Goal: Transaction & Acquisition: Purchase product/service

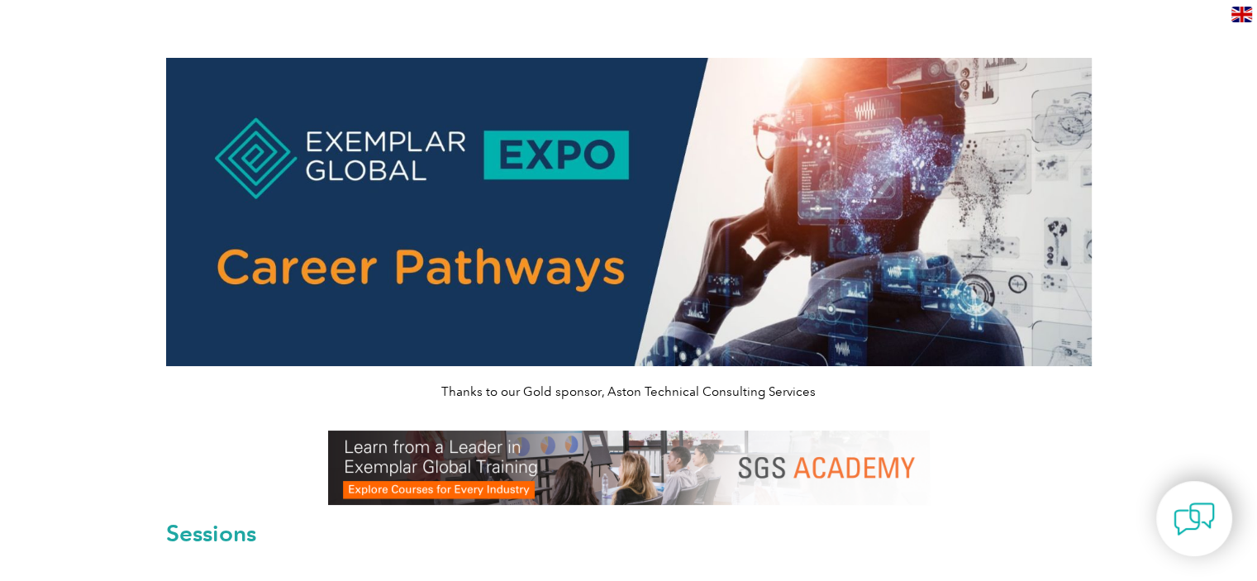
drag, startPoint x: 0, startPoint y: 0, endPoint x: 126, endPoint y: 409, distance: 427.9
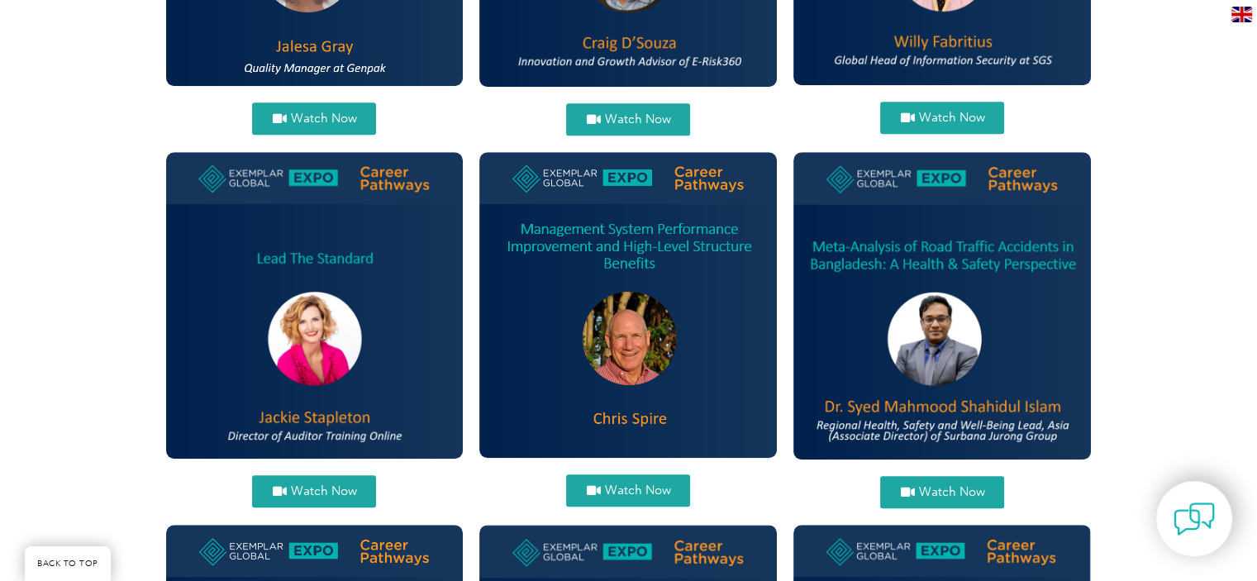
scroll to position [1322, 0]
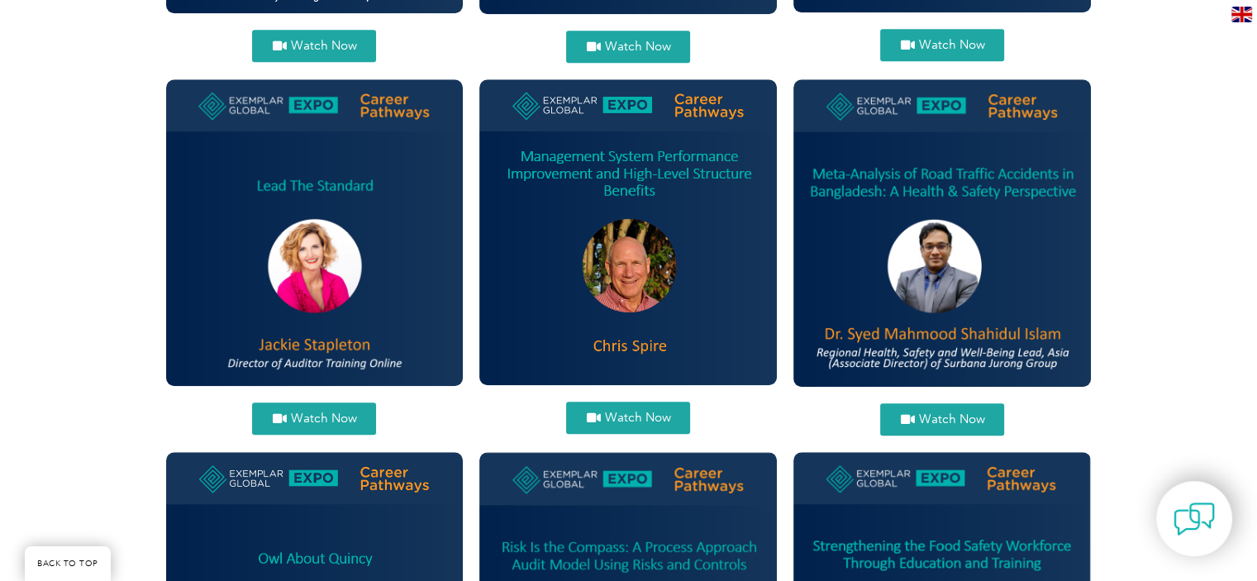
click at [647, 414] on span "Watch Now" at bounding box center [637, 417] width 66 height 12
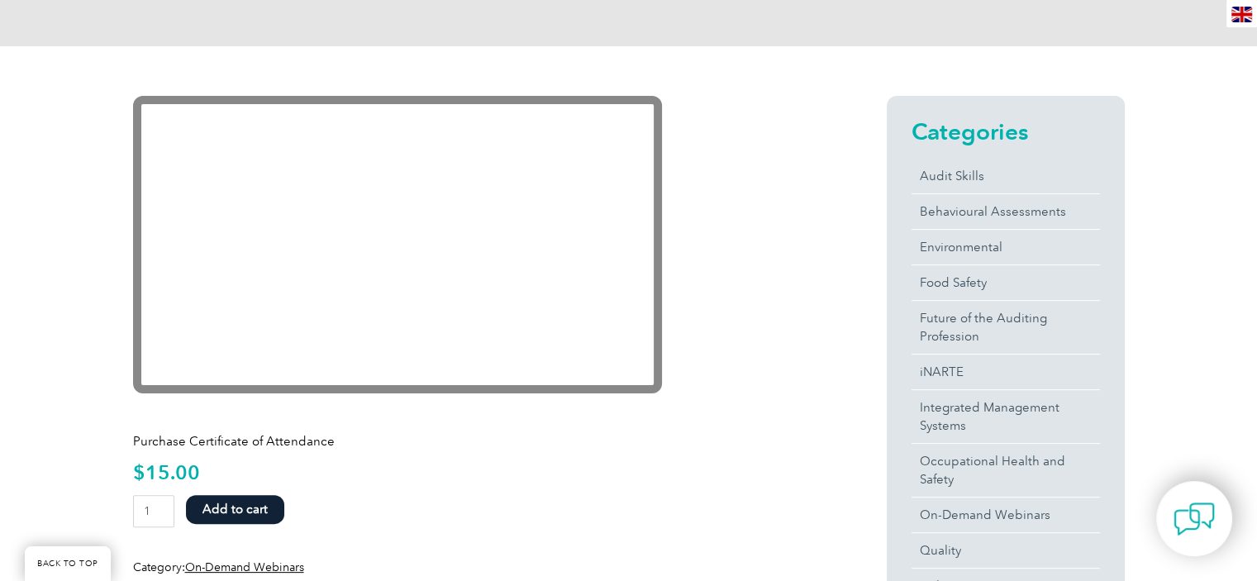
scroll to position [331, 0]
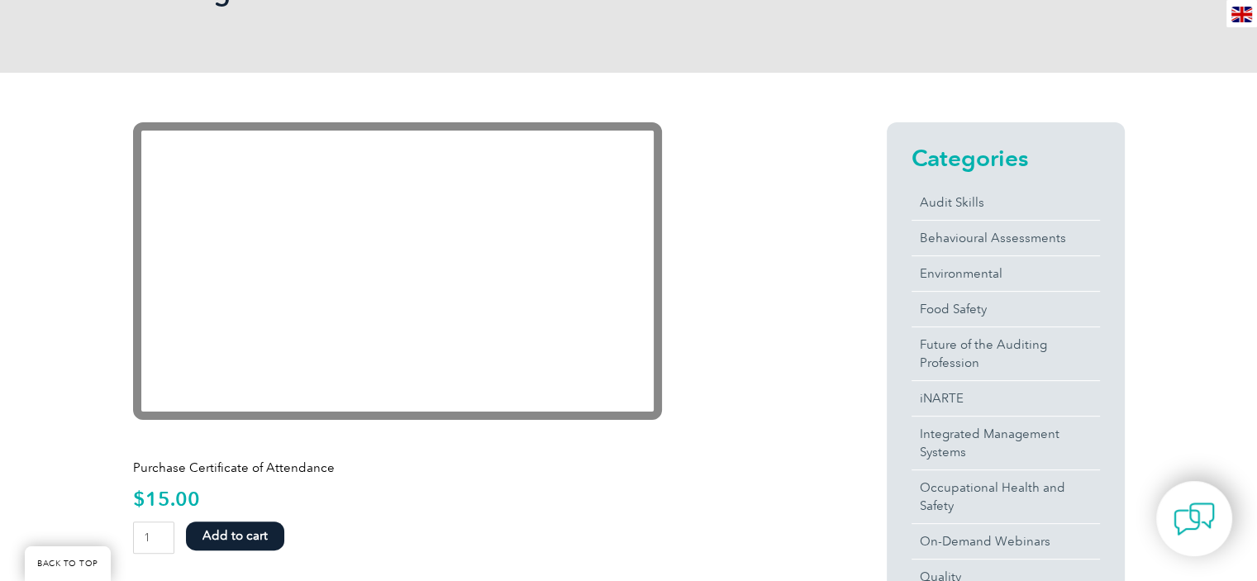
click at [717, 433] on div at bounding box center [480, 435] width 694 height 21
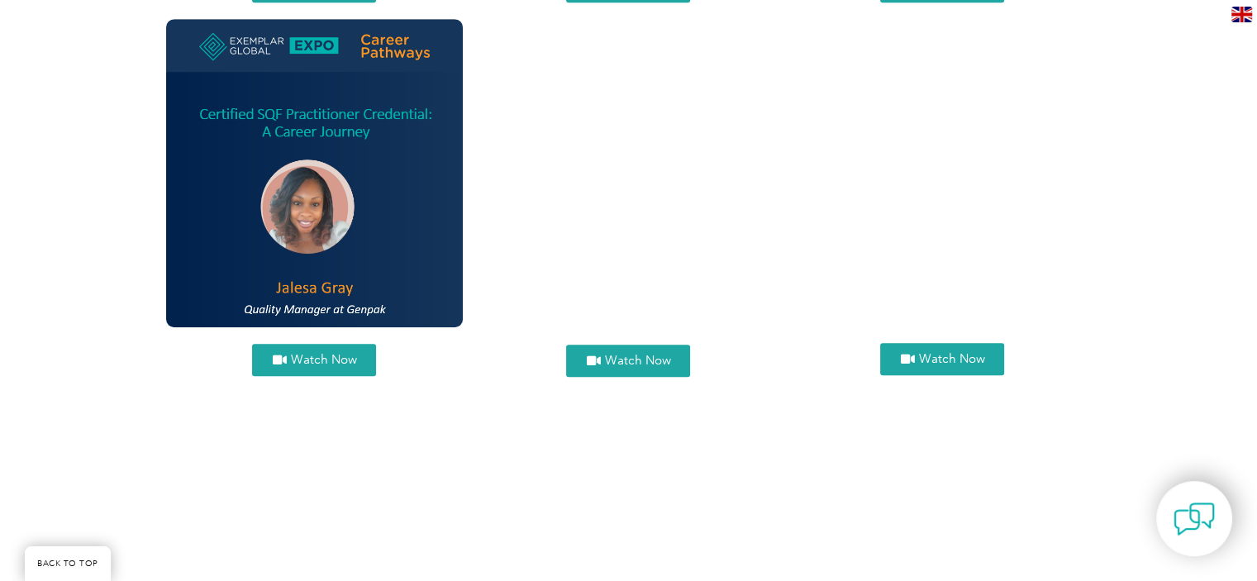
scroll to position [977, 0]
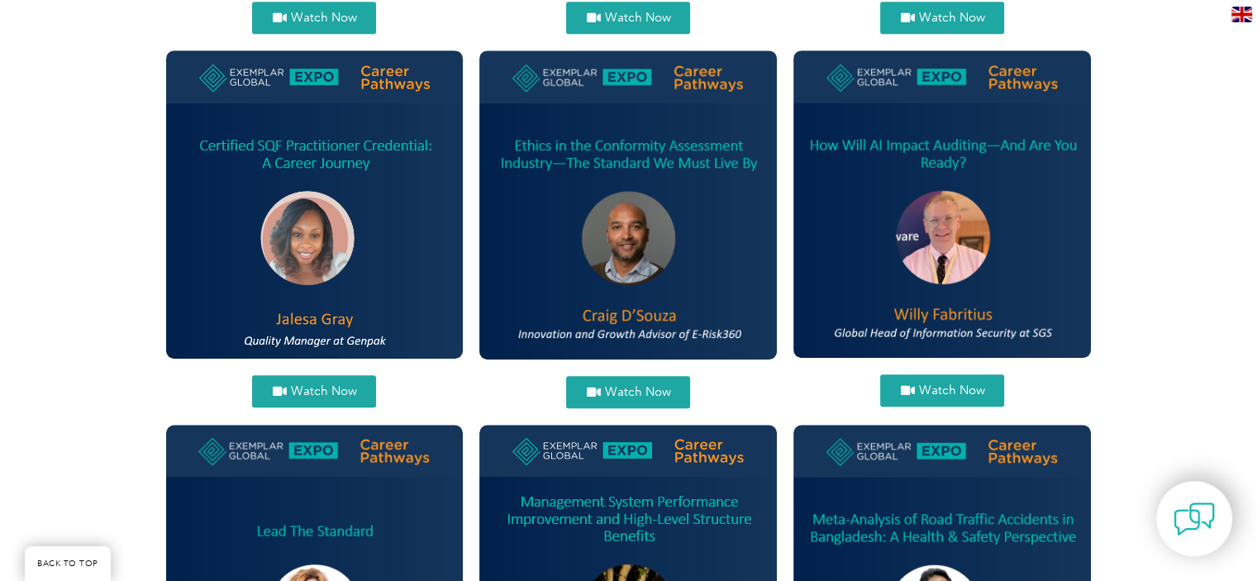
click at [626, 386] on span "Watch Now" at bounding box center [637, 392] width 66 height 12
click at [932, 390] on span "Watch Now" at bounding box center [951, 390] width 66 height 12
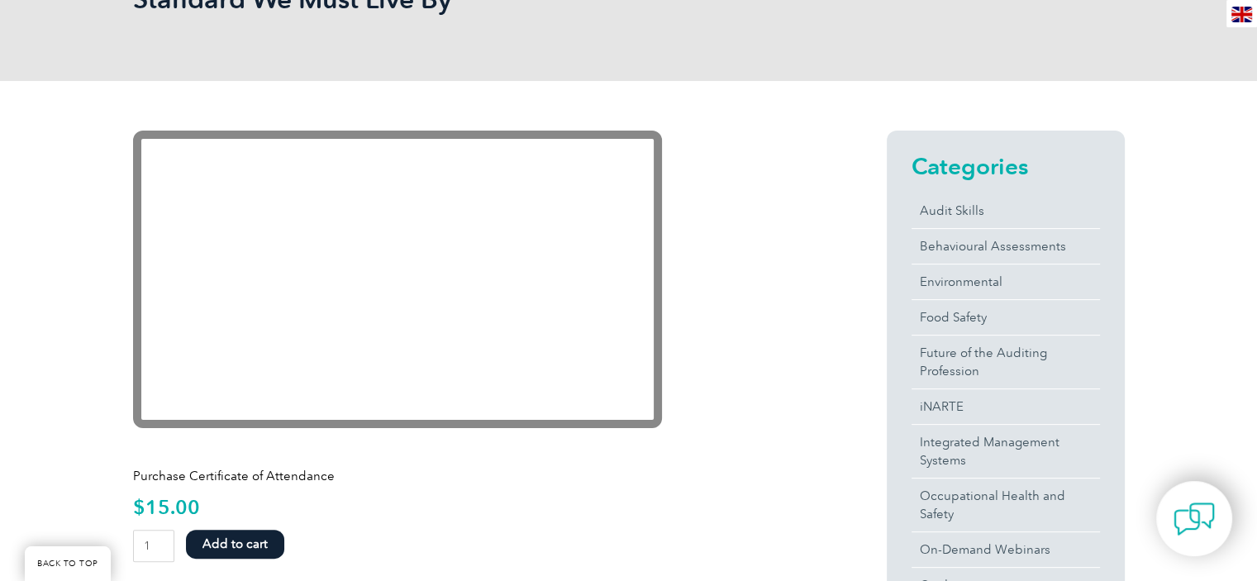
scroll to position [323, 0]
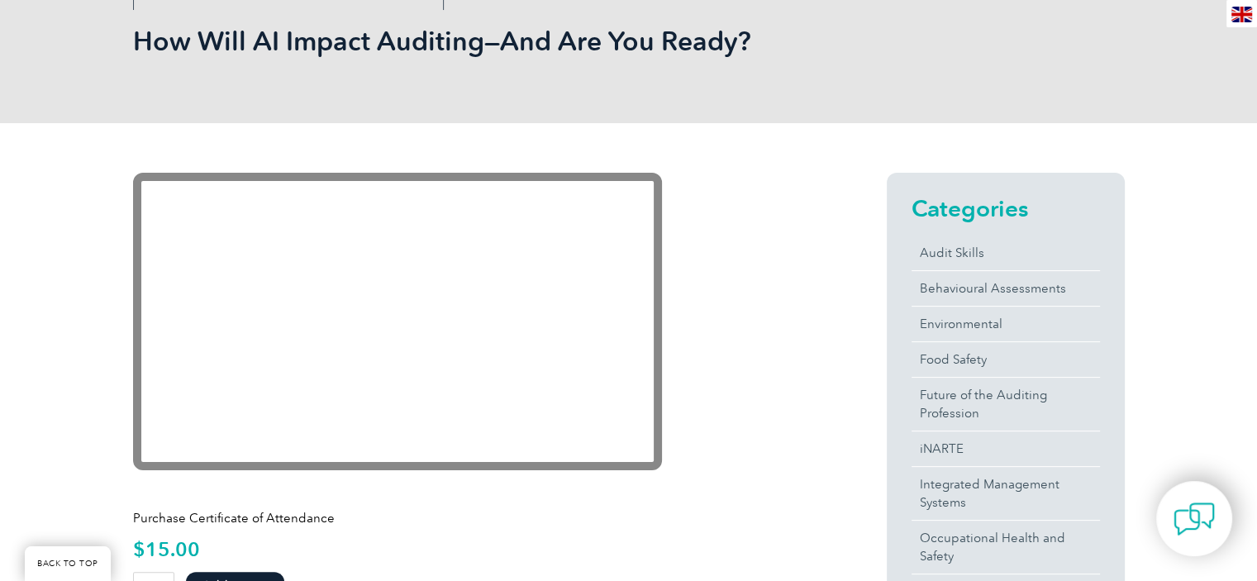
scroll to position [331, 0]
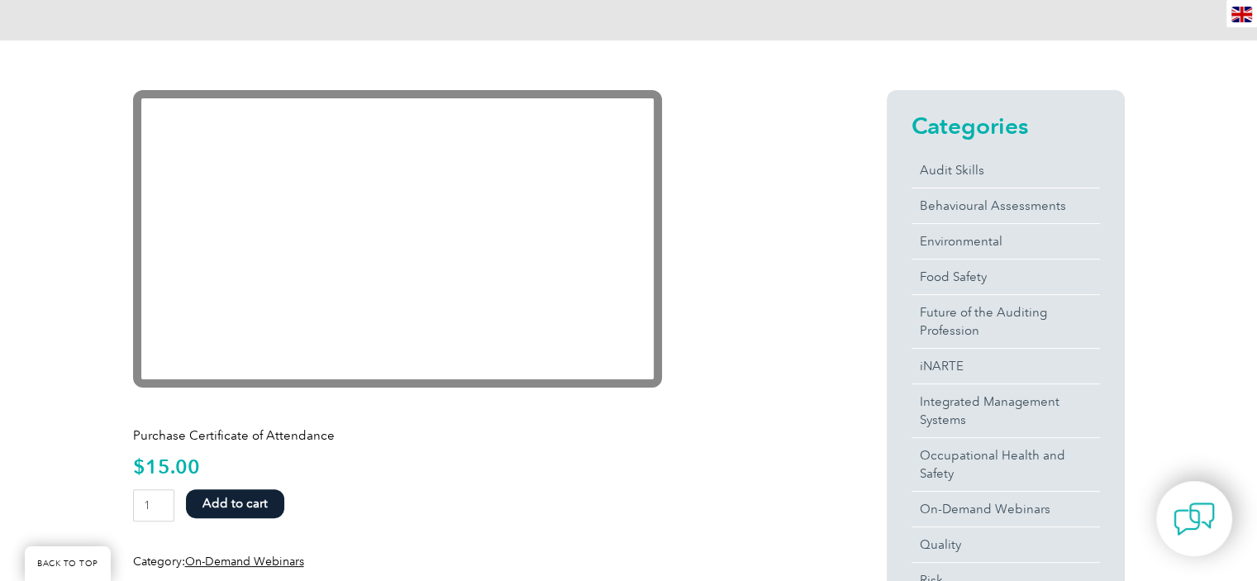
click at [871, 511] on div "Categories Audit Skills Behavioural Assessments Environmental Food Safety Futur…" at bounding box center [975, 387] width 297 height 594
click at [793, 459] on p "$ 15.00" at bounding box center [480, 467] width 694 height 18
click at [516, 470] on p "$ 15.00" at bounding box center [480, 467] width 694 height 18
